Goal: Transaction & Acquisition: Obtain resource

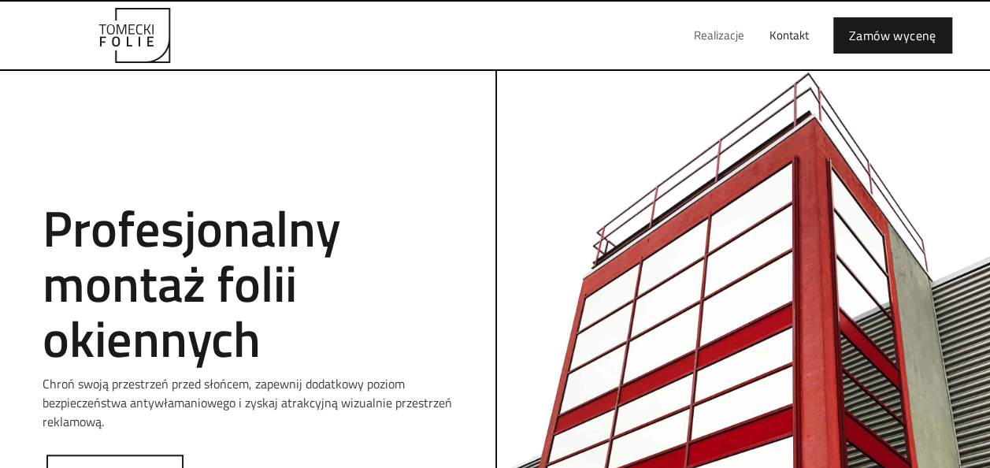
click at [730, 39] on link "Realizacje" at bounding box center [720, 35] width 76 height 50
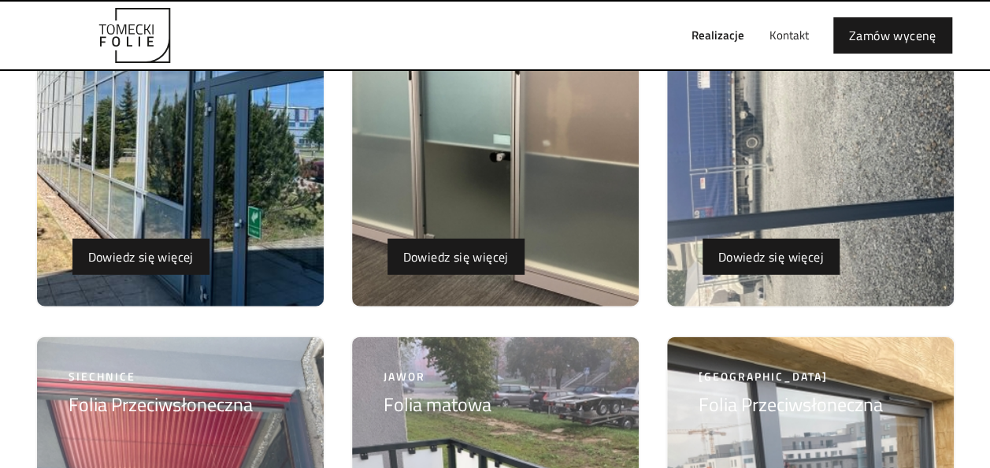
scroll to position [2206, 0]
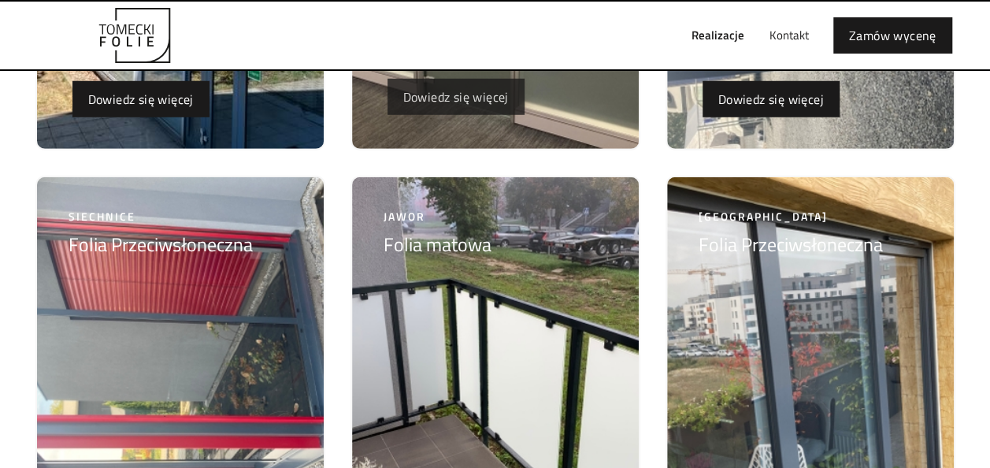
click at [462, 103] on link "Dowiedz się więcej" at bounding box center [456, 97] width 137 height 36
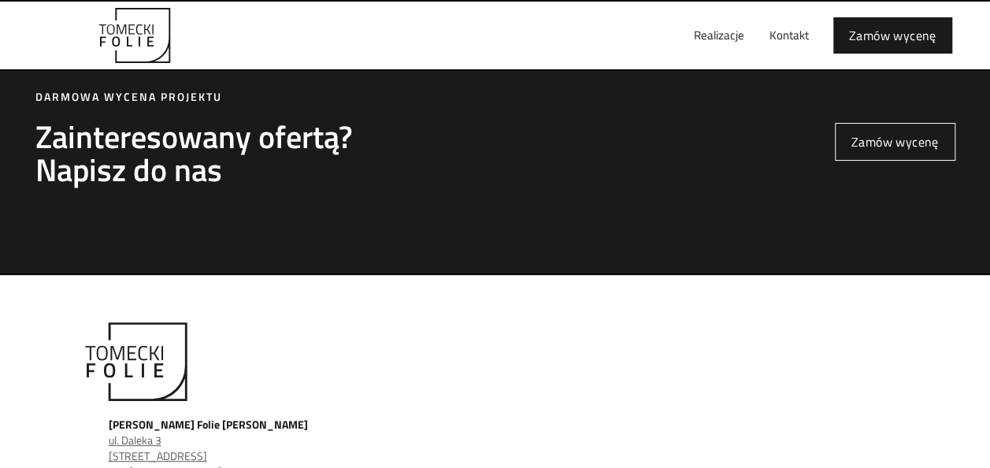
scroll to position [3073, 0]
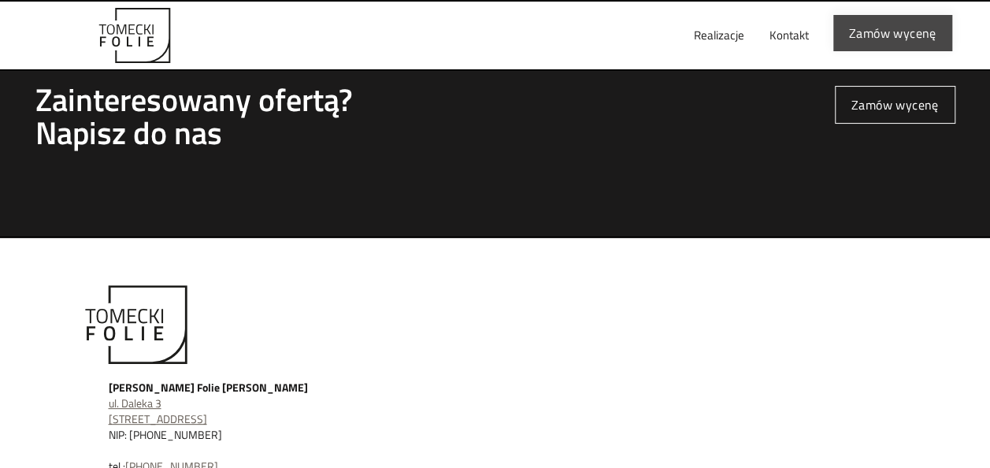
click at [848, 41] on link "Zamów wycenę" at bounding box center [893, 33] width 119 height 36
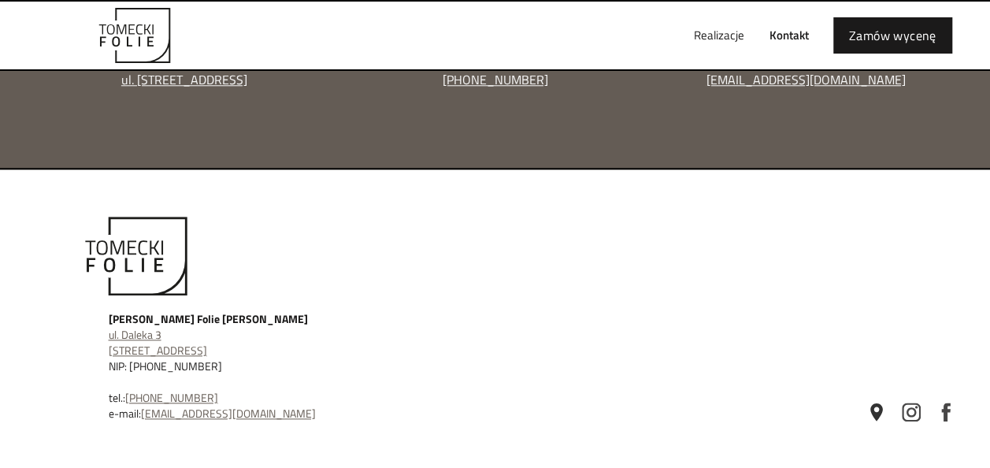
scroll to position [745, 0]
